Goal: Find contact information: Find contact information

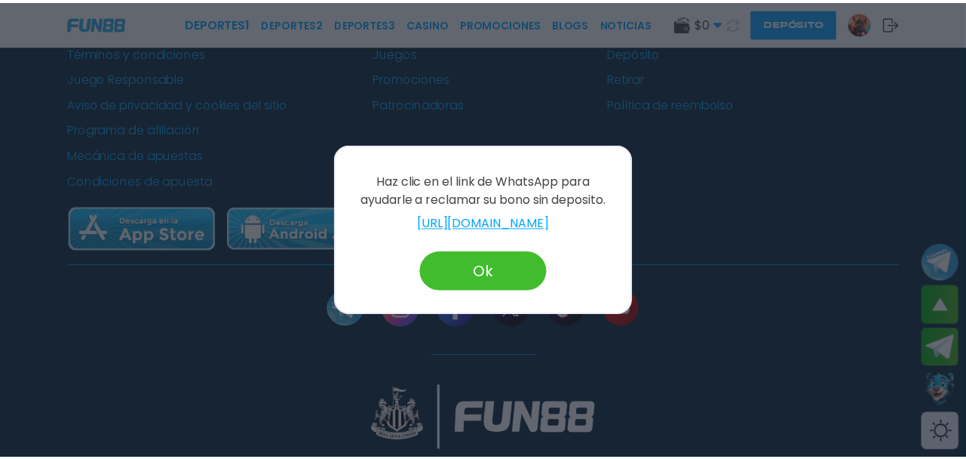
scroll to position [392, 0]
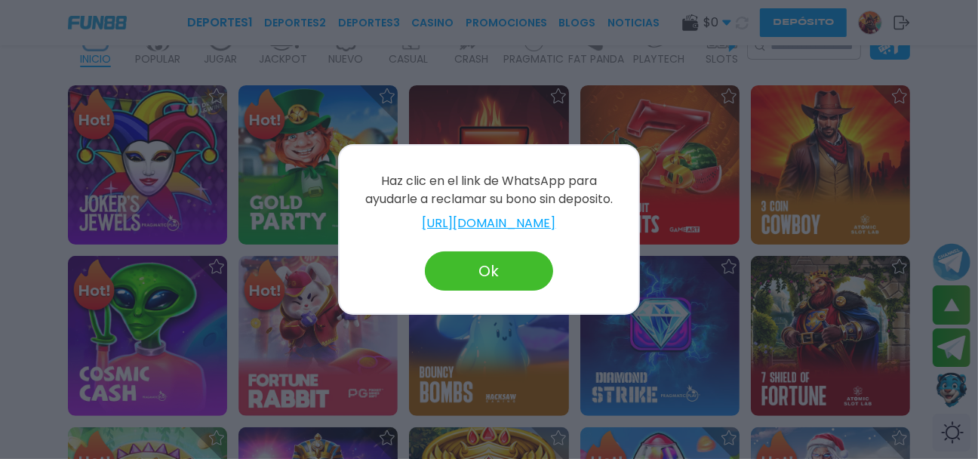
click at [478, 263] on button "Ok" at bounding box center [489, 270] width 128 height 39
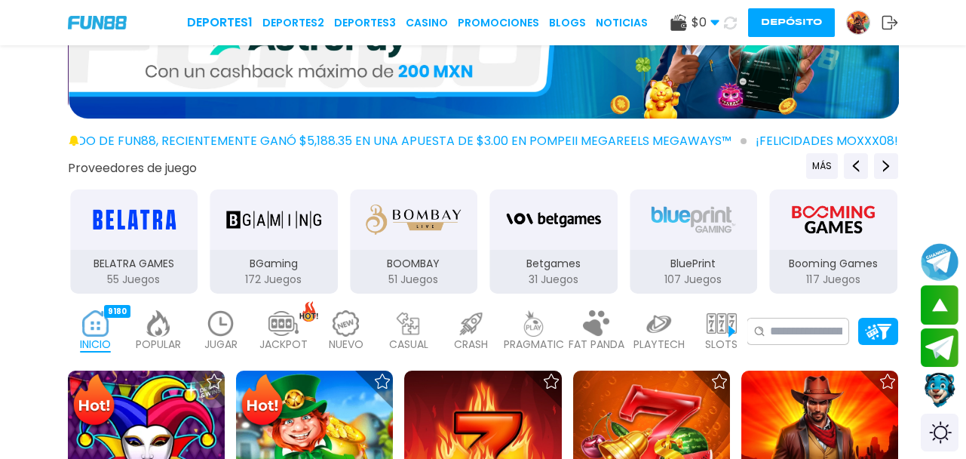
scroll to position [0, 0]
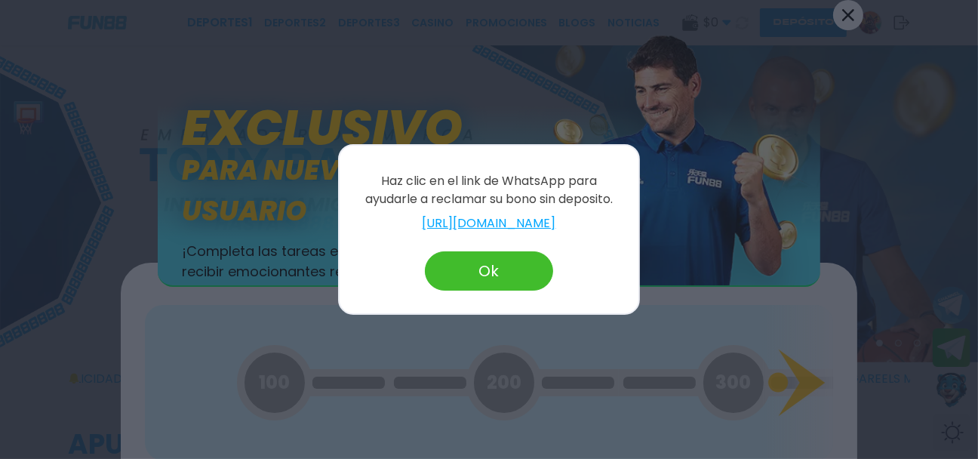
click at [466, 218] on link "[URL][DOMAIN_NAME]" at bounding box center [489, 223] width 269 height 18
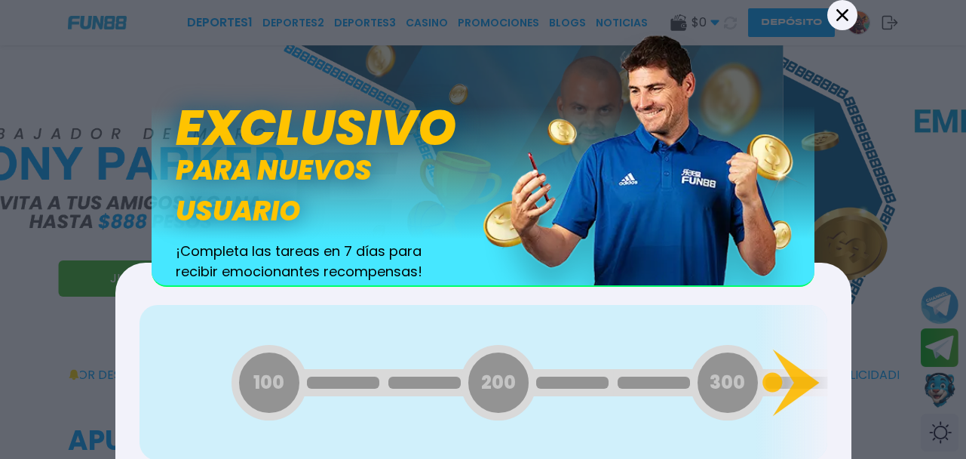
scroll to position [60, 0]
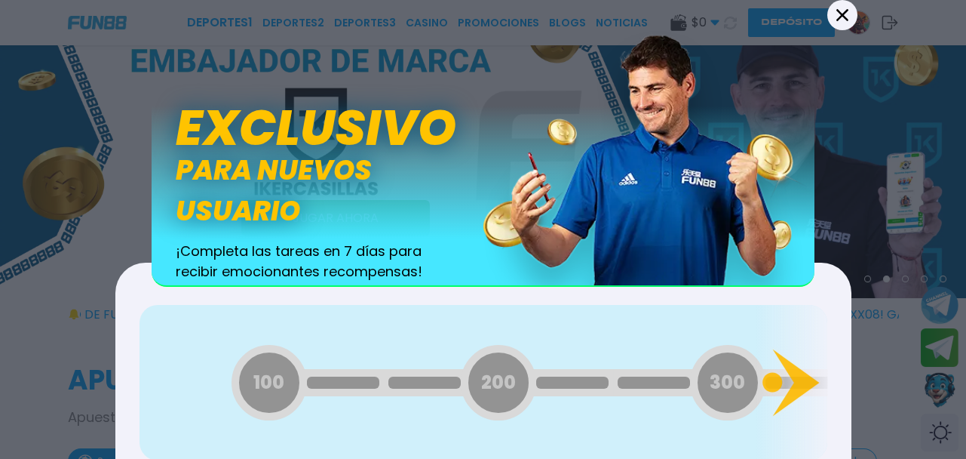
click at [785, 341] on div "100 200 300 400 500 600 700 800 900 1000 1100 1200 1300 1400 1500 1600 1700 180…" at bounding box center [484, 382] width 688 height 155
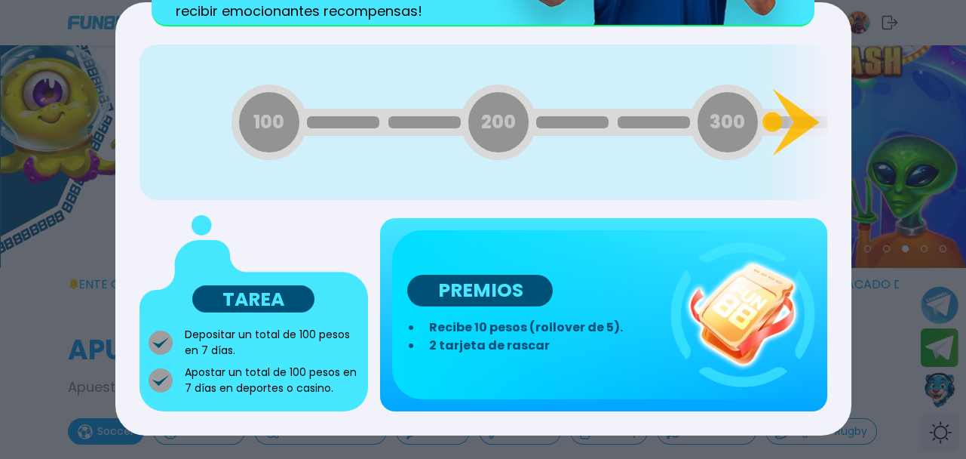
scroll to position [121, 0]
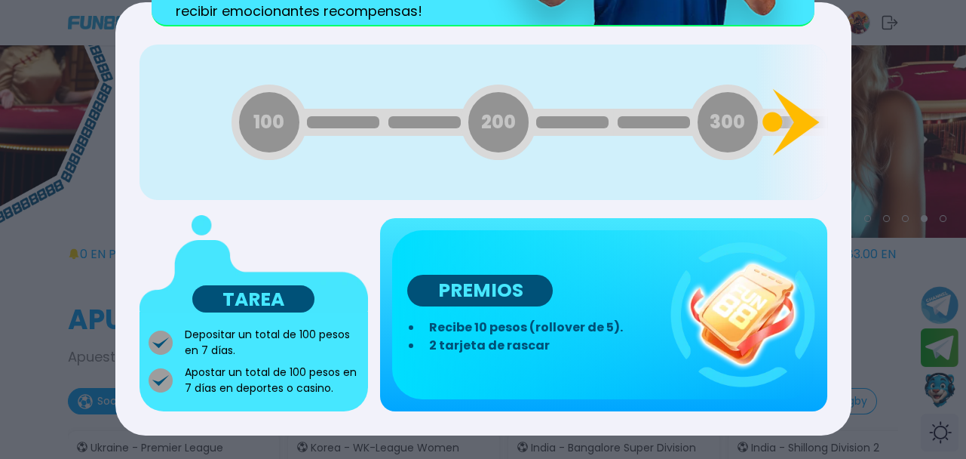
click at [809, 124] on icon at bounding box center [796, 122] width 47 height 67
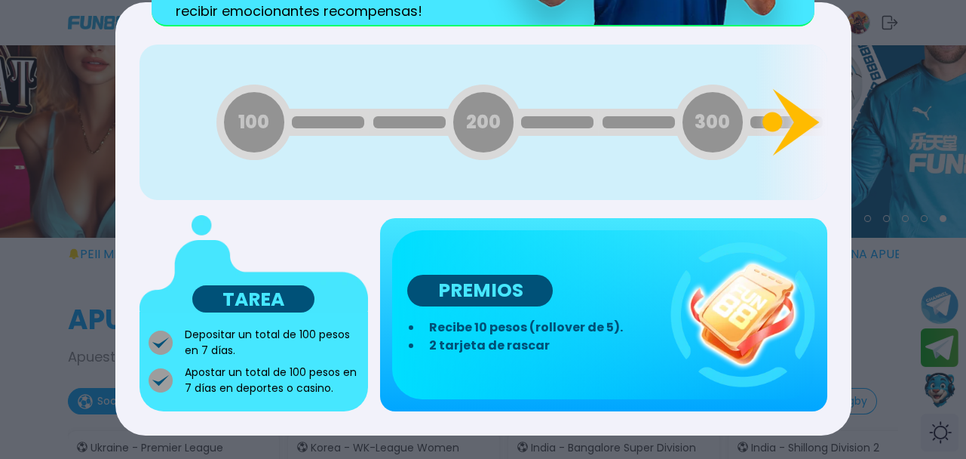
click at [809, 124] on icon at bounding box center [796, 122] width 47 height 67
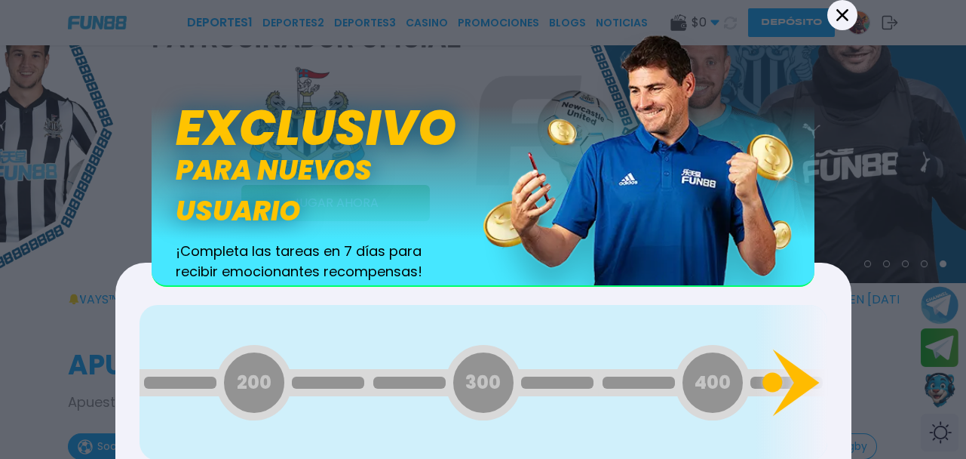
scroll to position [0, 0]
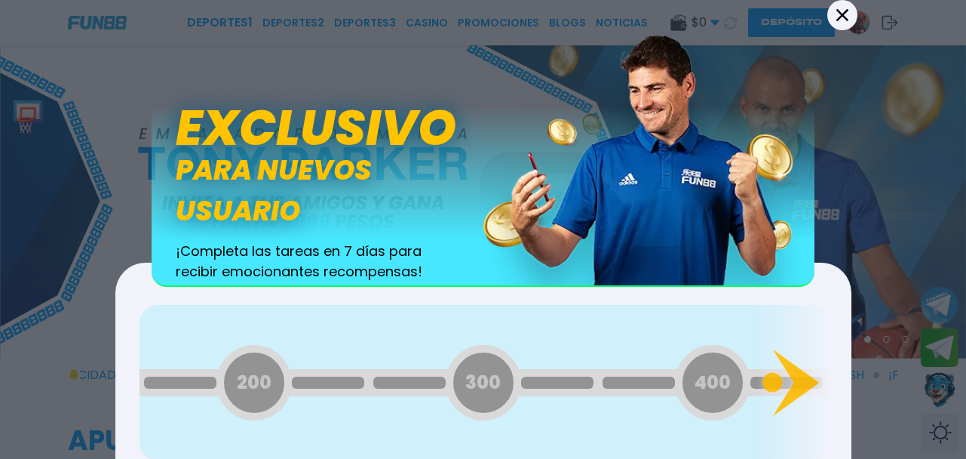
click at [837, 18] on icon at bounding box center [843, 15] width 12 height 12
